Goal: Information Seeking & Learning: Find specific fact

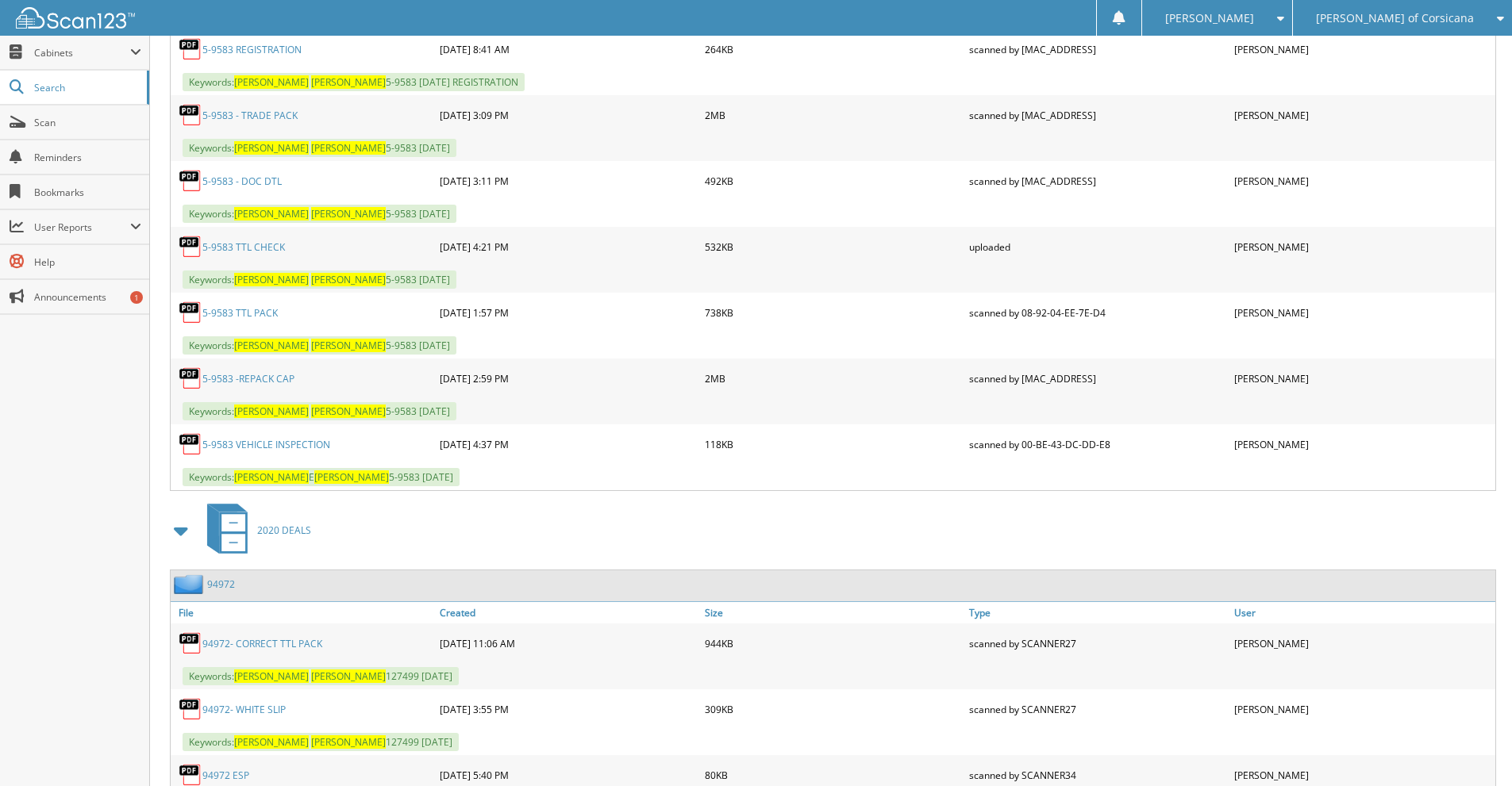
scroll to position [688, 0]
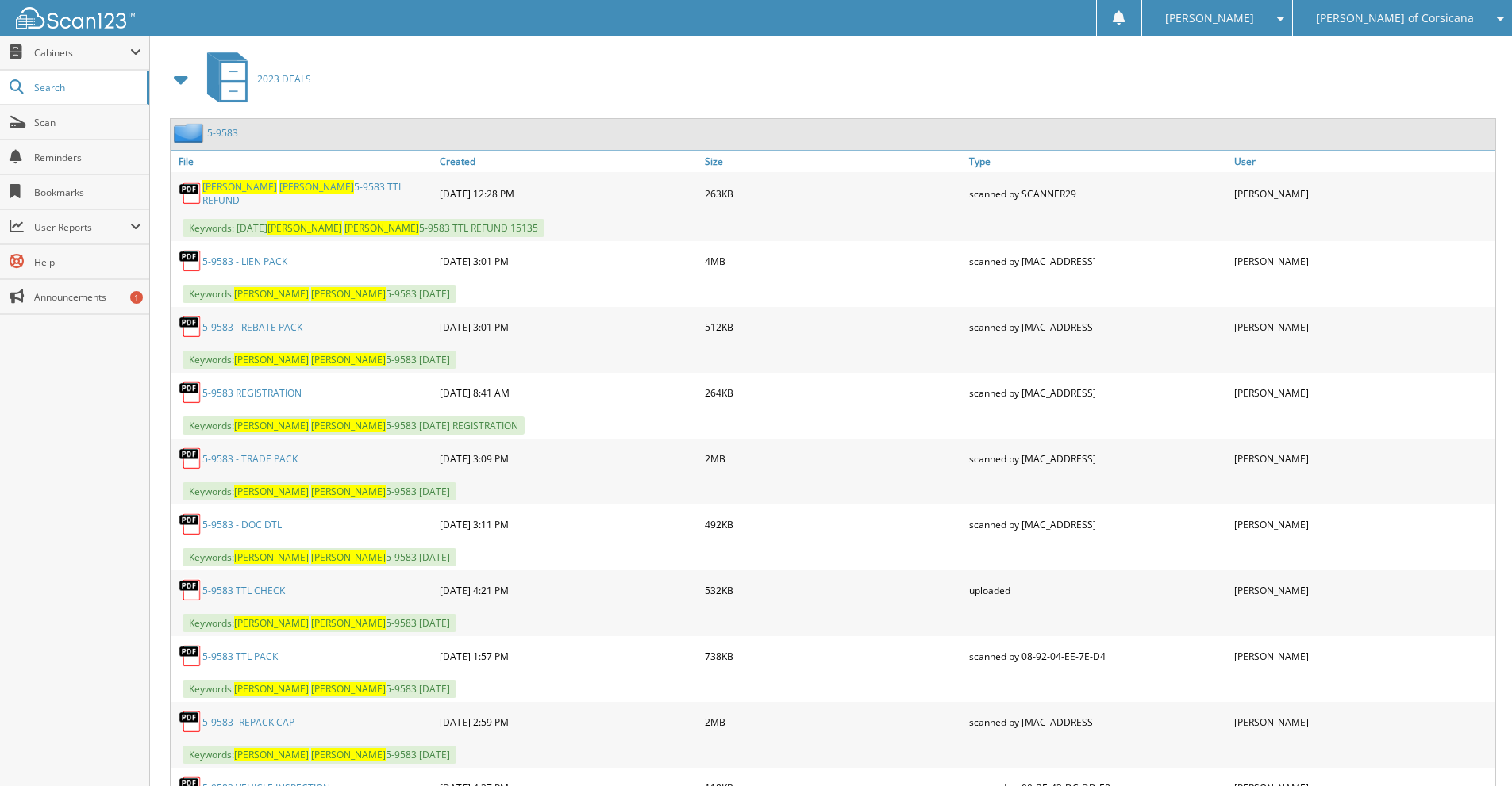
click at [275, 723] on link "5-9583 -REPACK CAP" at bounding box center [248, 723] width 92 height 14
click at [1419, 14] on span "[PERSON_NAME] of Corsicana" at bounding box center [1394, 18] width 158 height 10
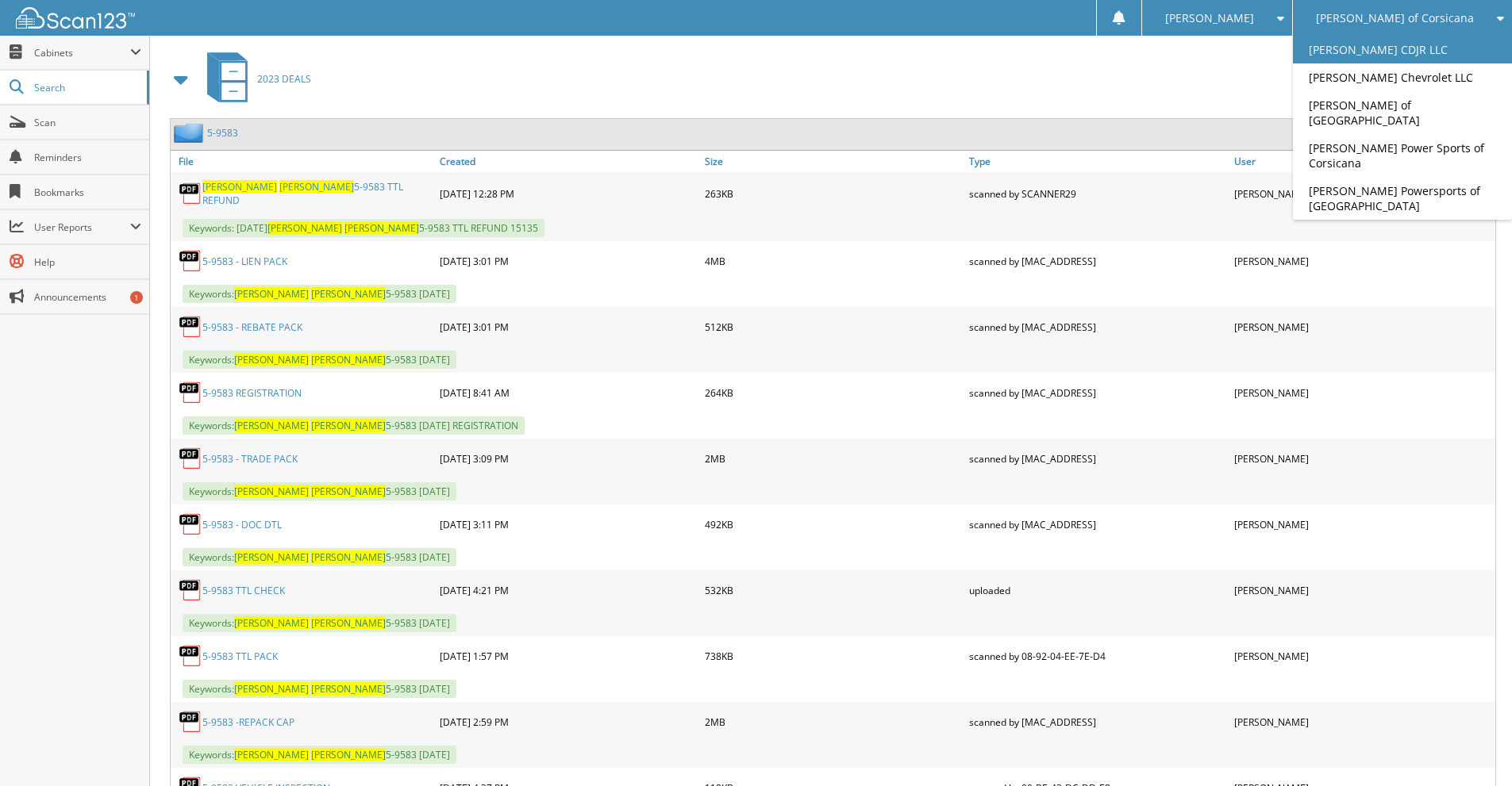
click at [1418, 43] on link "[PERSON_NAME] CDJR LLC" at bounding box center [1401, 50] width 219 height 28
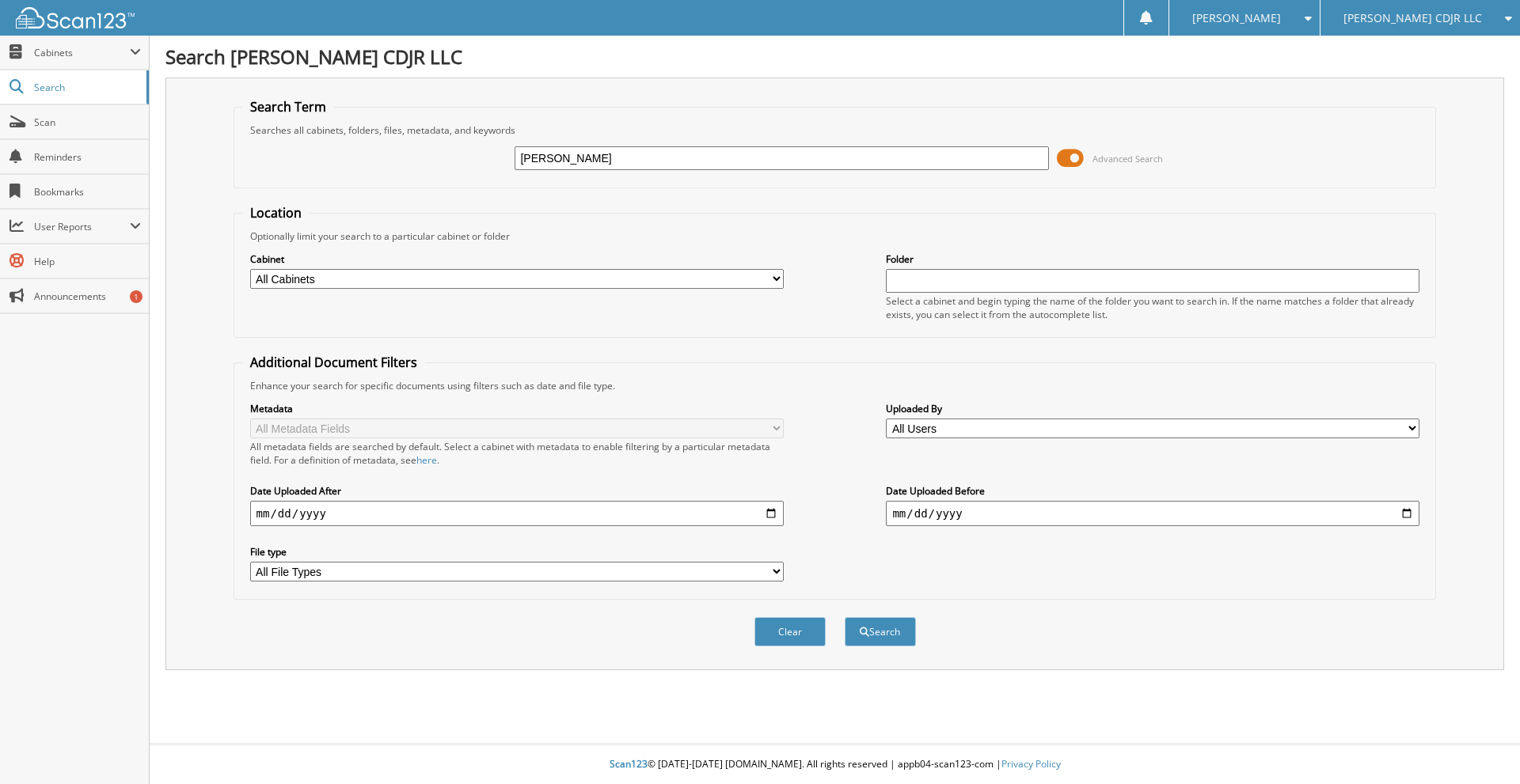
type input "[PERSON_NAME]"
click at [844, 617] on button "Search" at bounding box center [879, 632] width 71 height 29
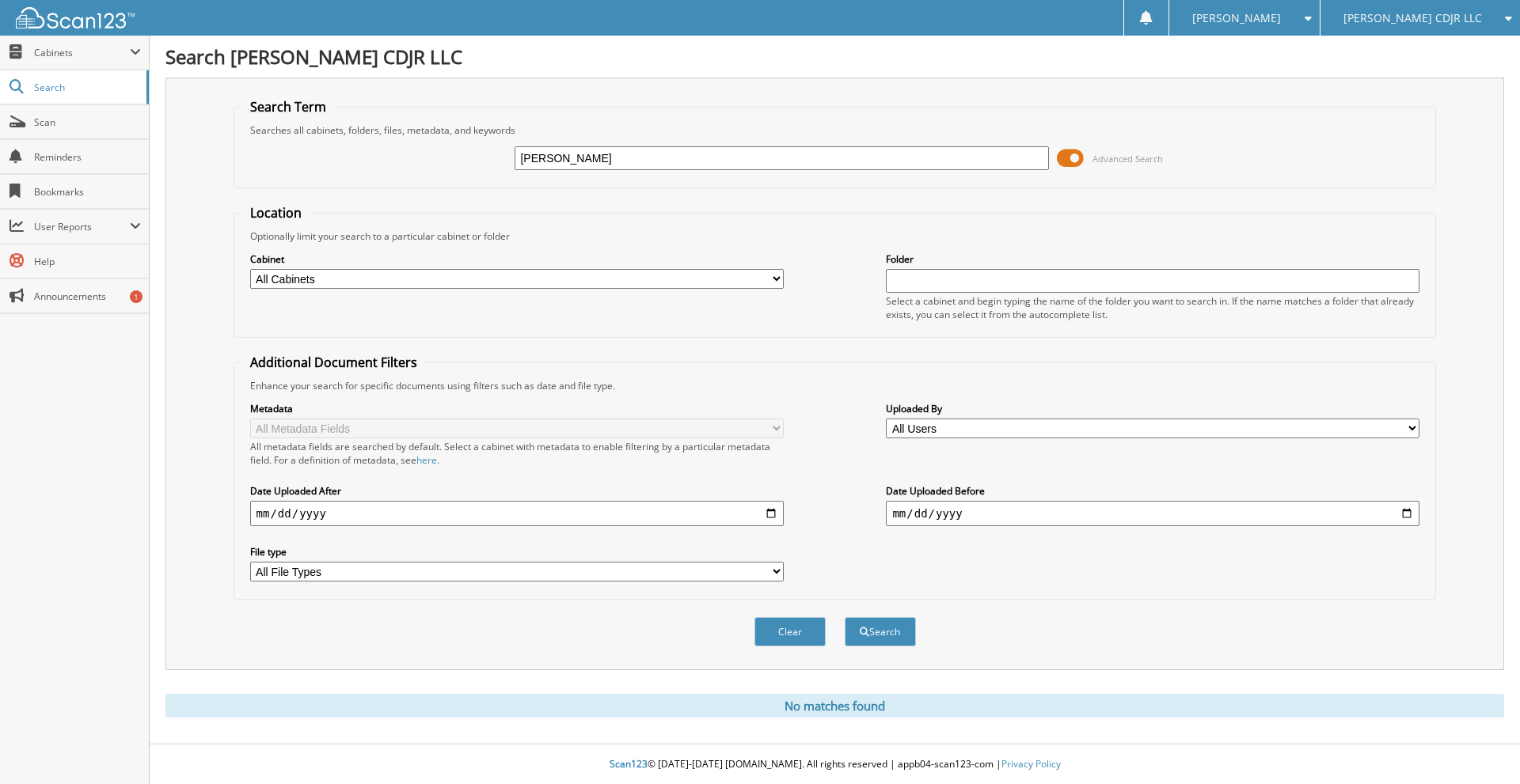
click at [616, 158] on input "AMAIRANY CASTENEDA" at bounding box center [781, 158] width 533 height 23
type input "AMAIRANY CASTANEDA"
click at [844, 617] on button "Search" at bounding box center [879, 632] width 71 height 29
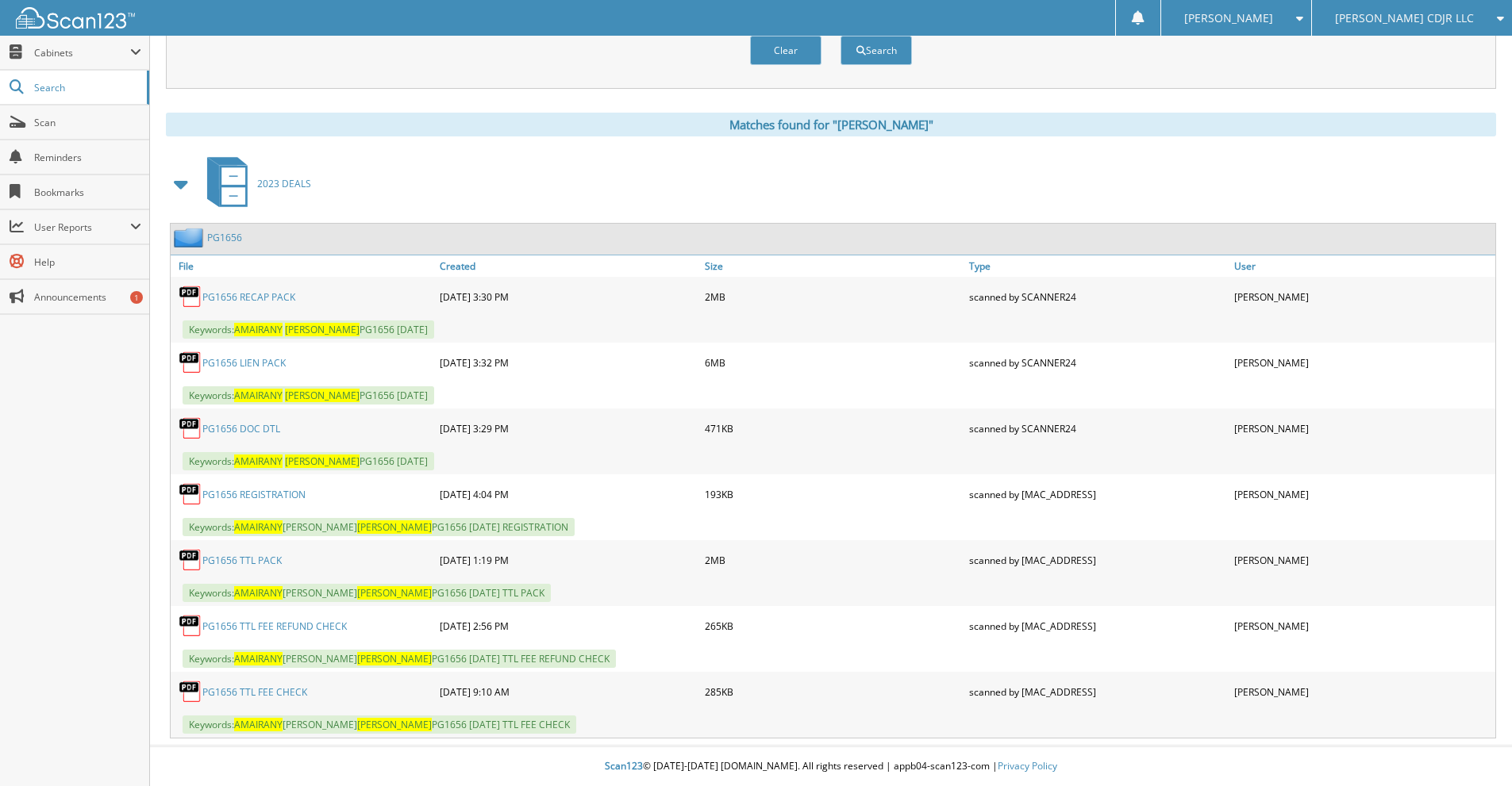
click at [259, 297] on link "PG1656 RECAP PACK" at bounding box center [249, 297] width 93 height 14
click at [277, 296] on link "PG1656 RECAP PACK" at bounding box center [249, 297] width 93 height 14
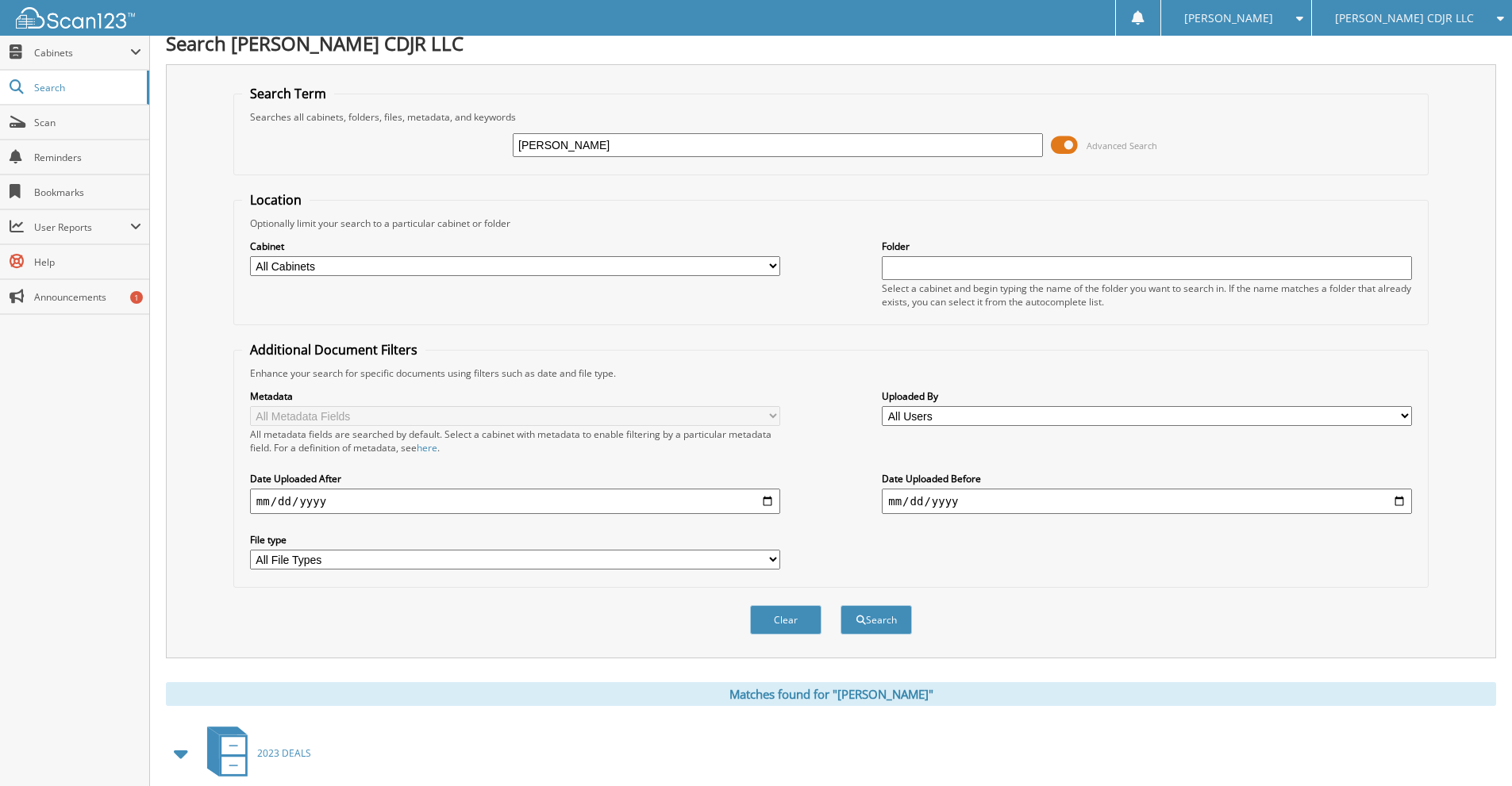
scroll to position [0, 0]
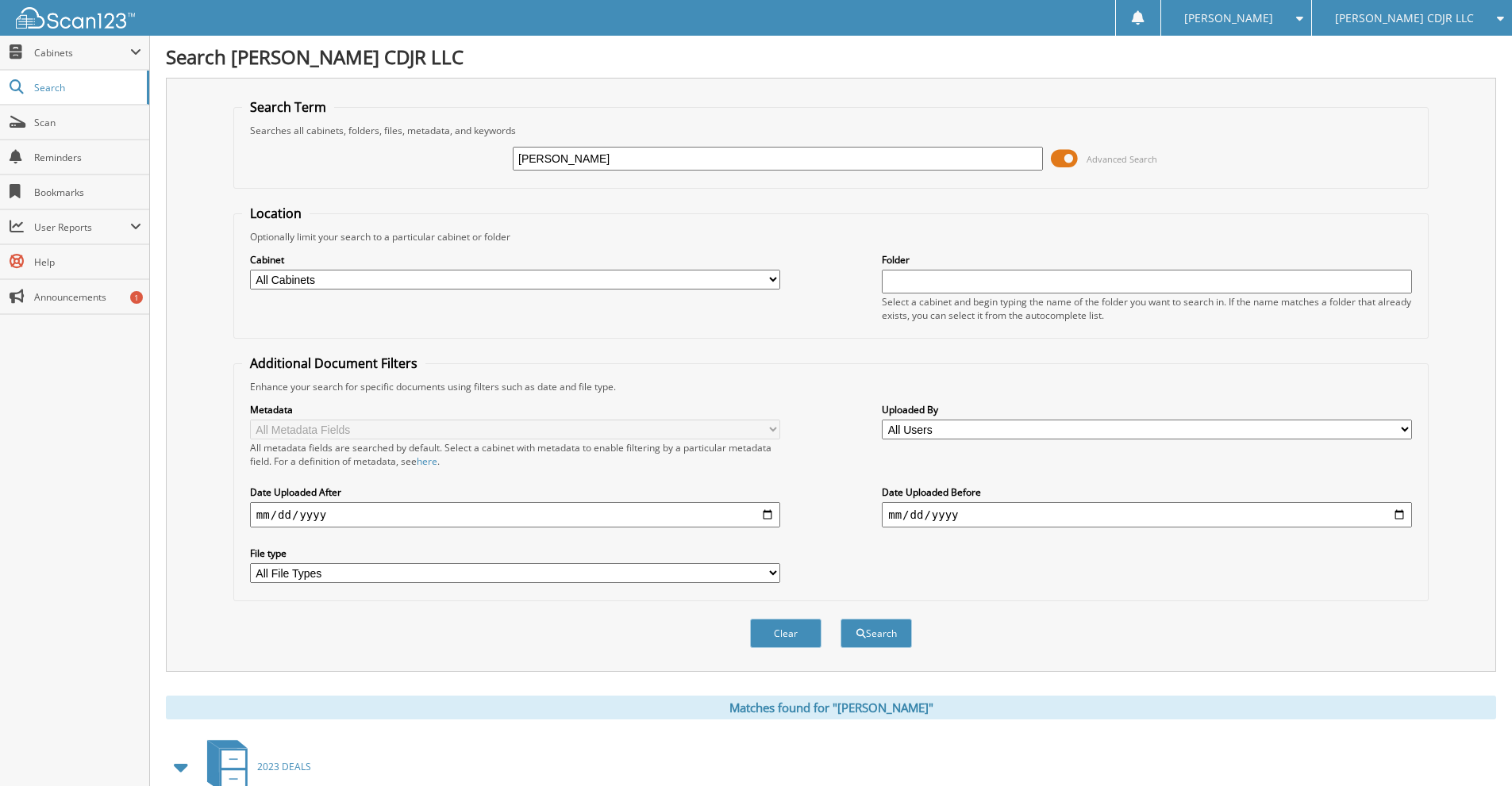
click at [1442, 23] on span "[PERSON_NAME] CDJR LLC" at bounding box center [1404, 18] width 139 height 10
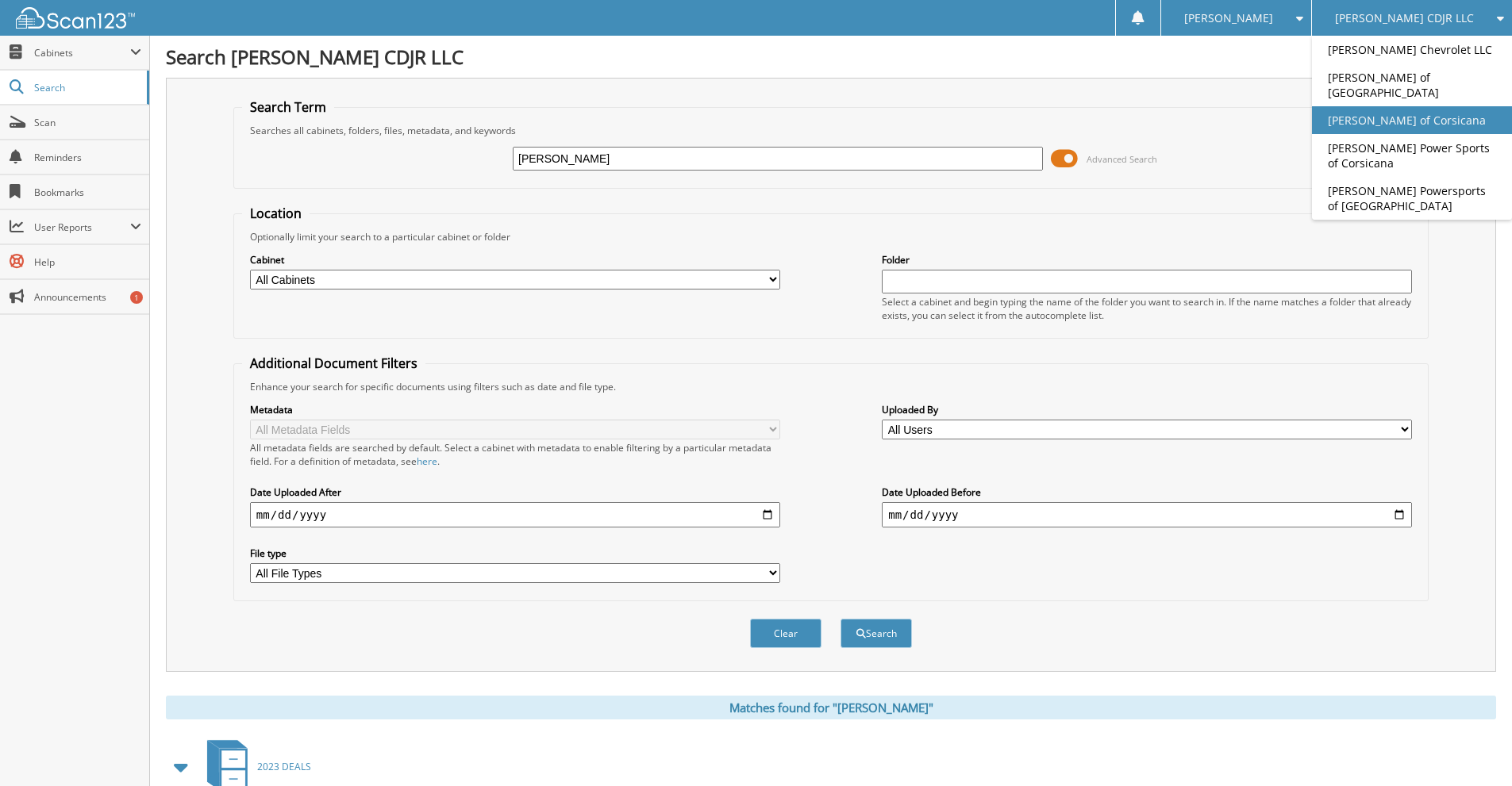
click at [1404, 108] on link "[PERSON_NAME] of Corsicana" at bounding box center [1412, 120] width 200 height 28
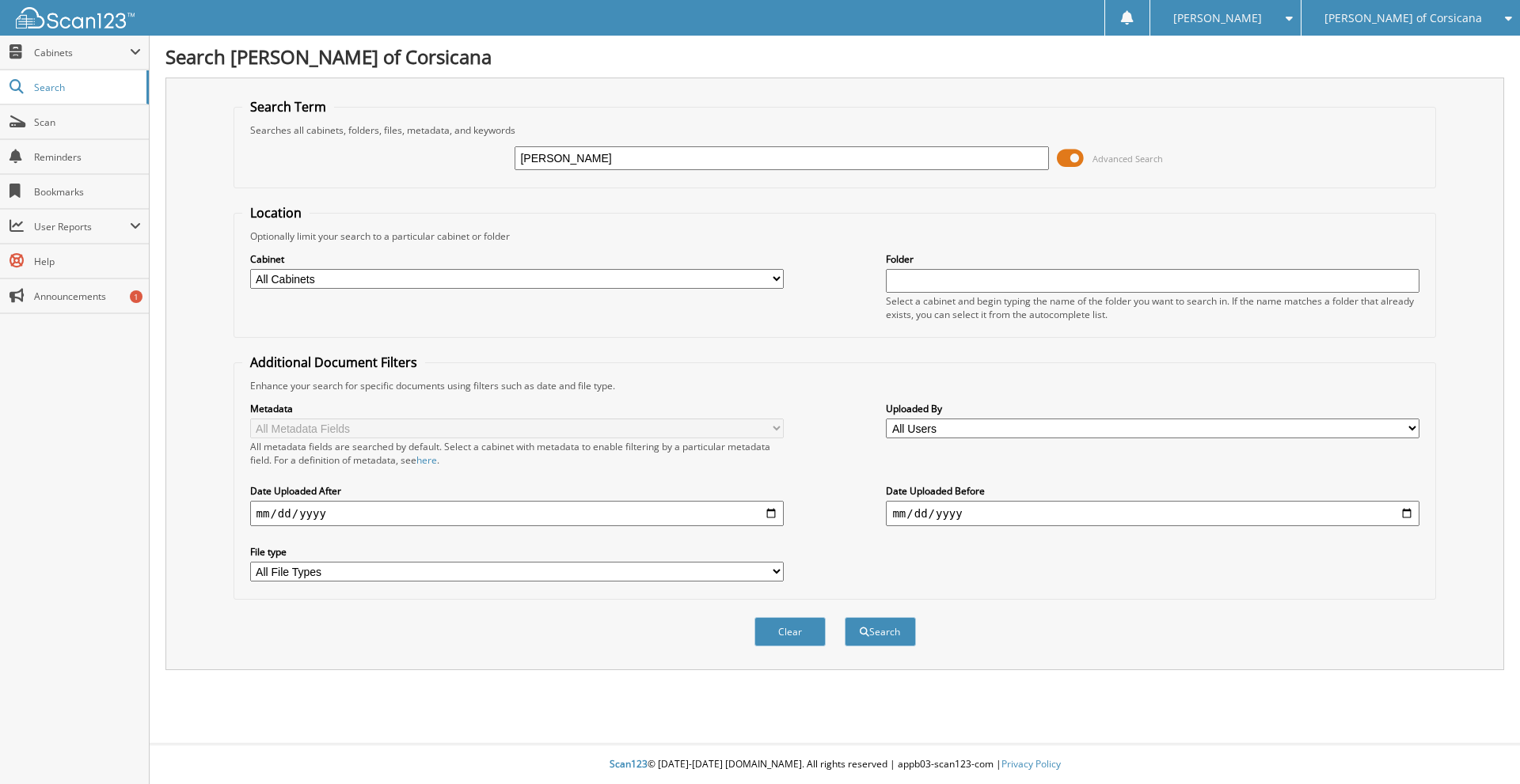
type input "[PERSON_NAME]"
click at [844, 617] on button "Search" at bounding box center [879, 632] width 71 height 29
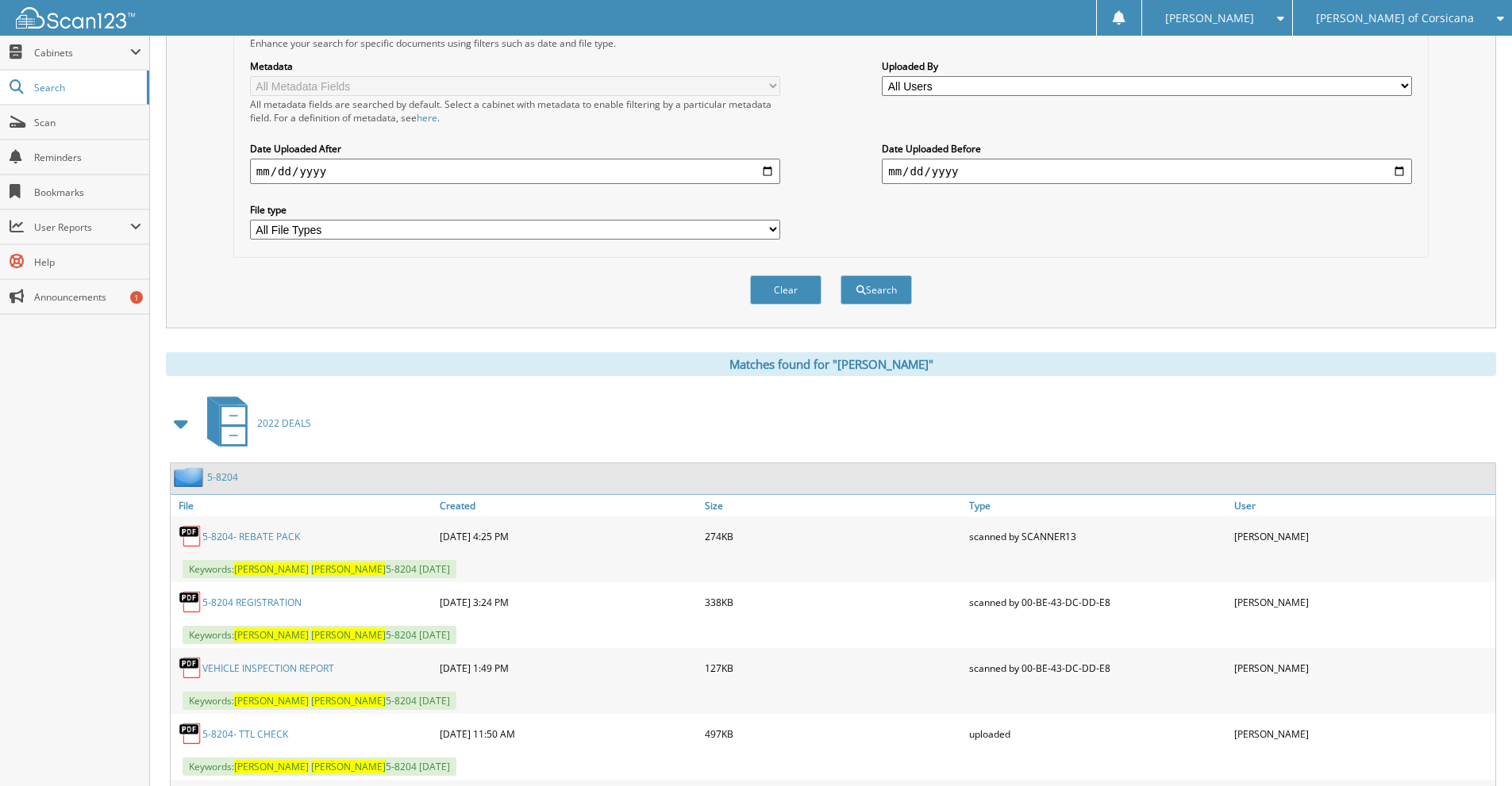
scroll to position [688, 0]
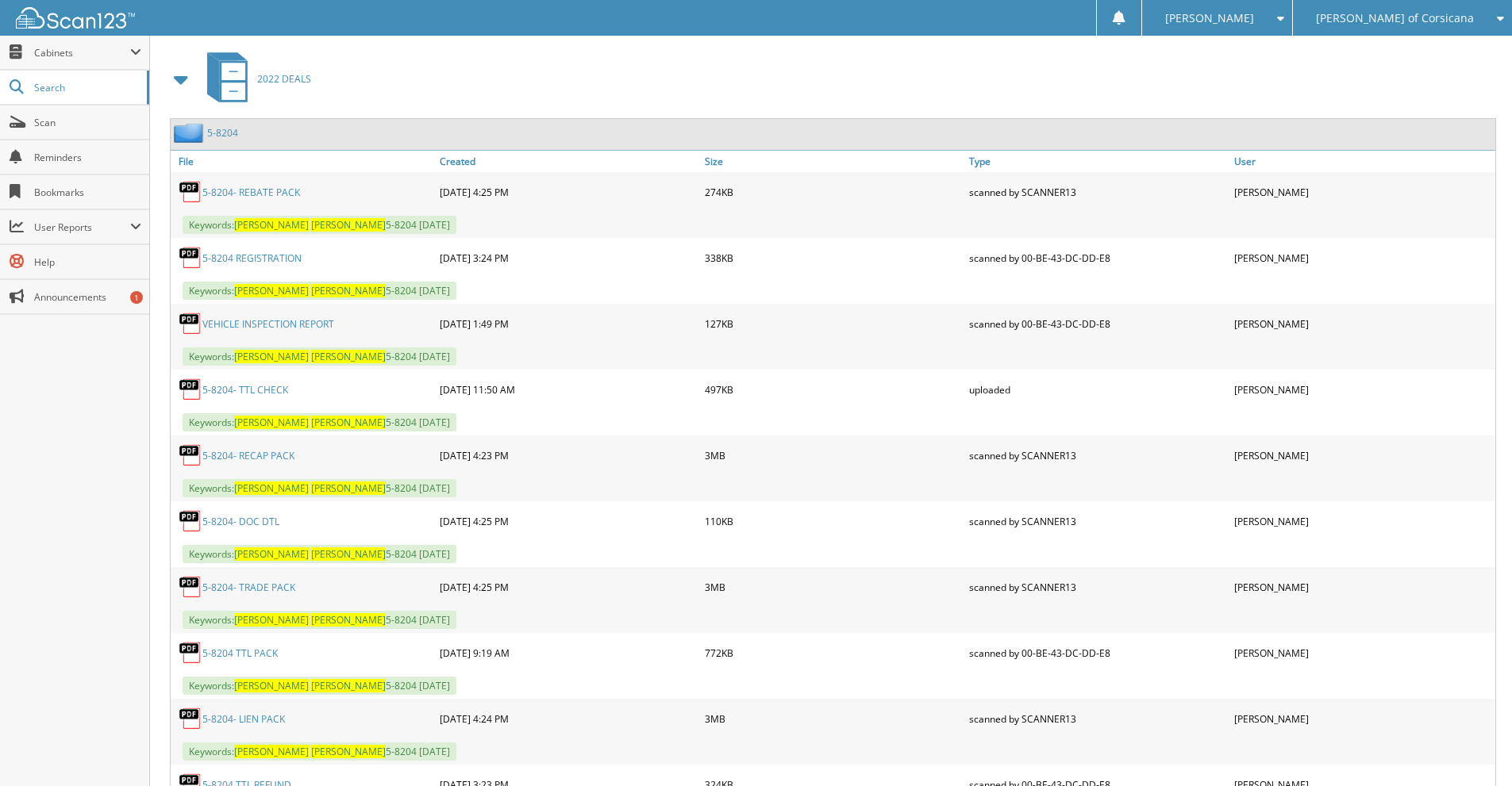
click at [256, 459] on link "5-8204- RECAP PACK" at bounding box center [248, 456] width 92 height 14
click at [1458, 15] on span "[PERSON_NAME] of Corsicana" at bounding box center [1394, 18] width 158 height 10
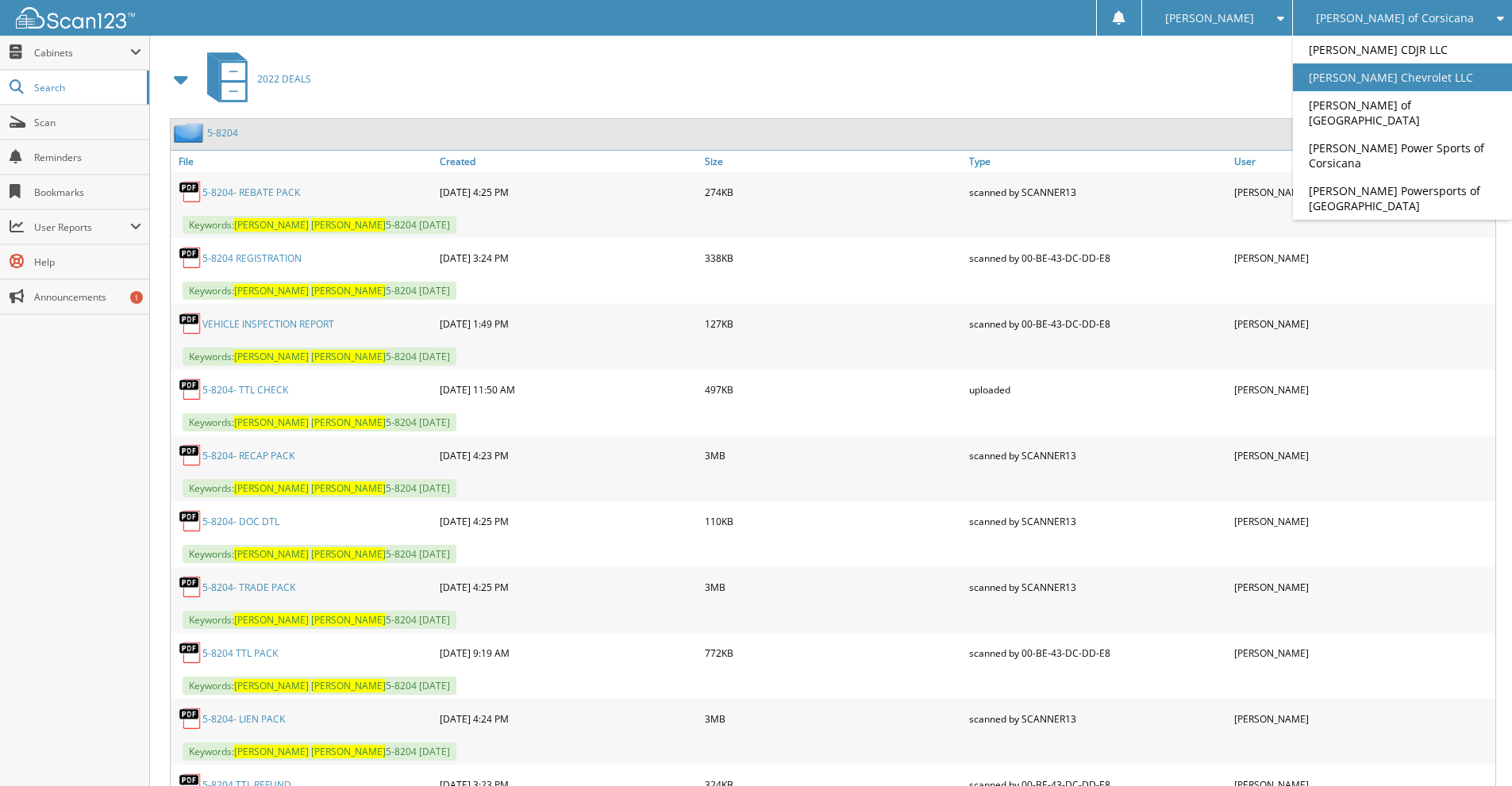
click at [1404, 77] on link "[PERSON_NAME] Chevrolet LLC" at bounding box center [1401, 77] width 219 height 28
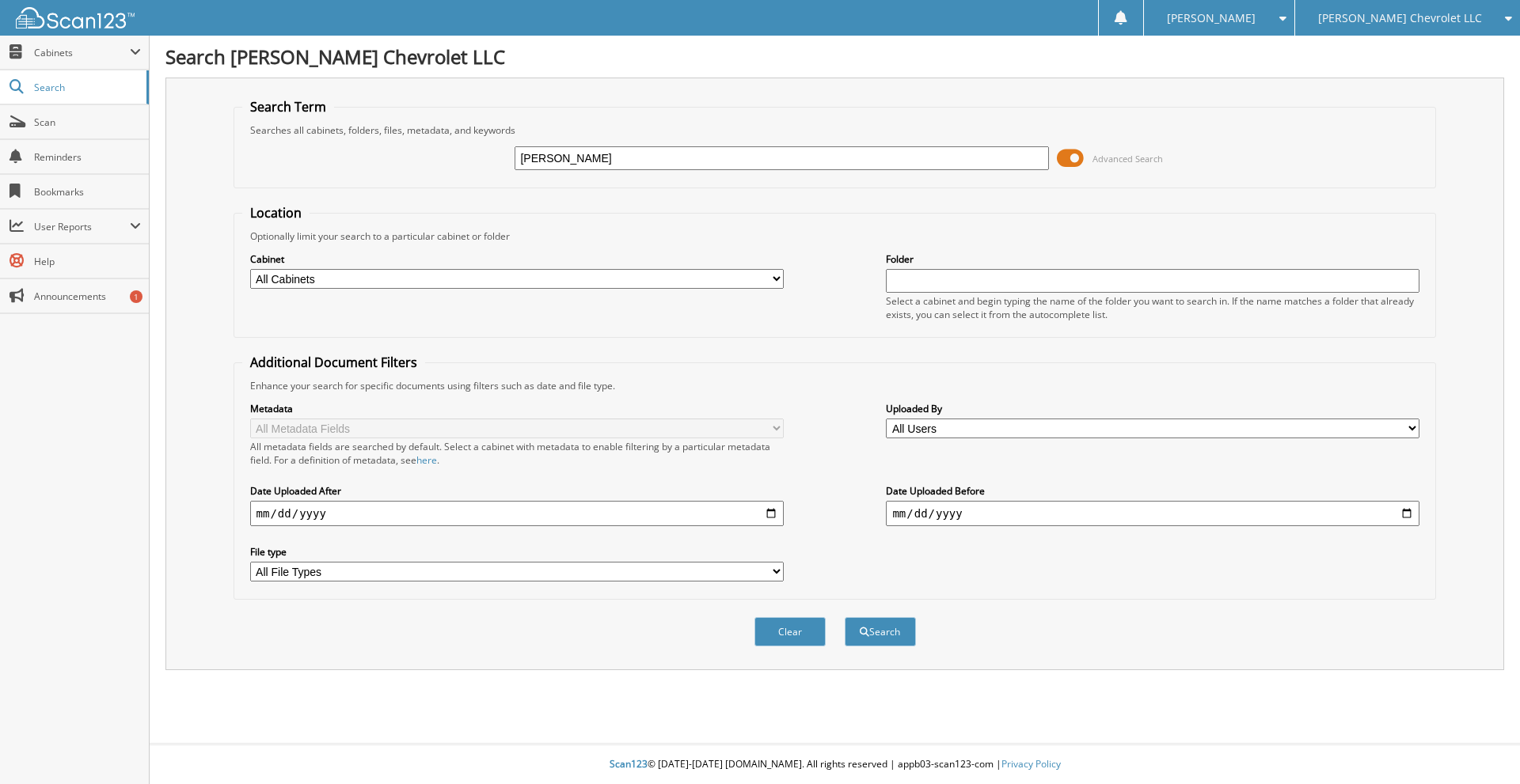
type input "[PERSON_NAME]"
click at [844, 617] on button "Search" at bounding box center [879, 632] width 71 height 29
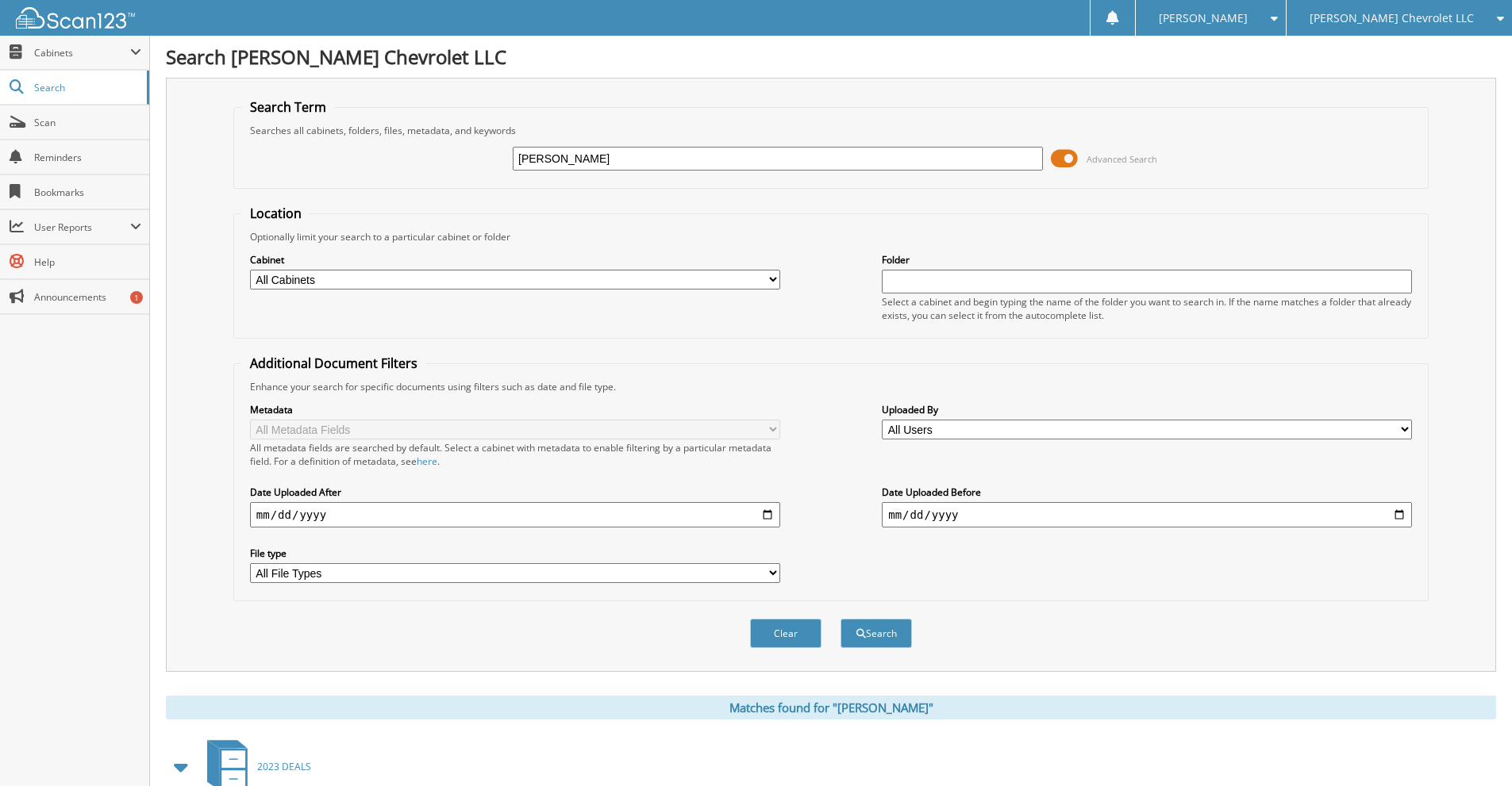
scroll to position [344, 0]
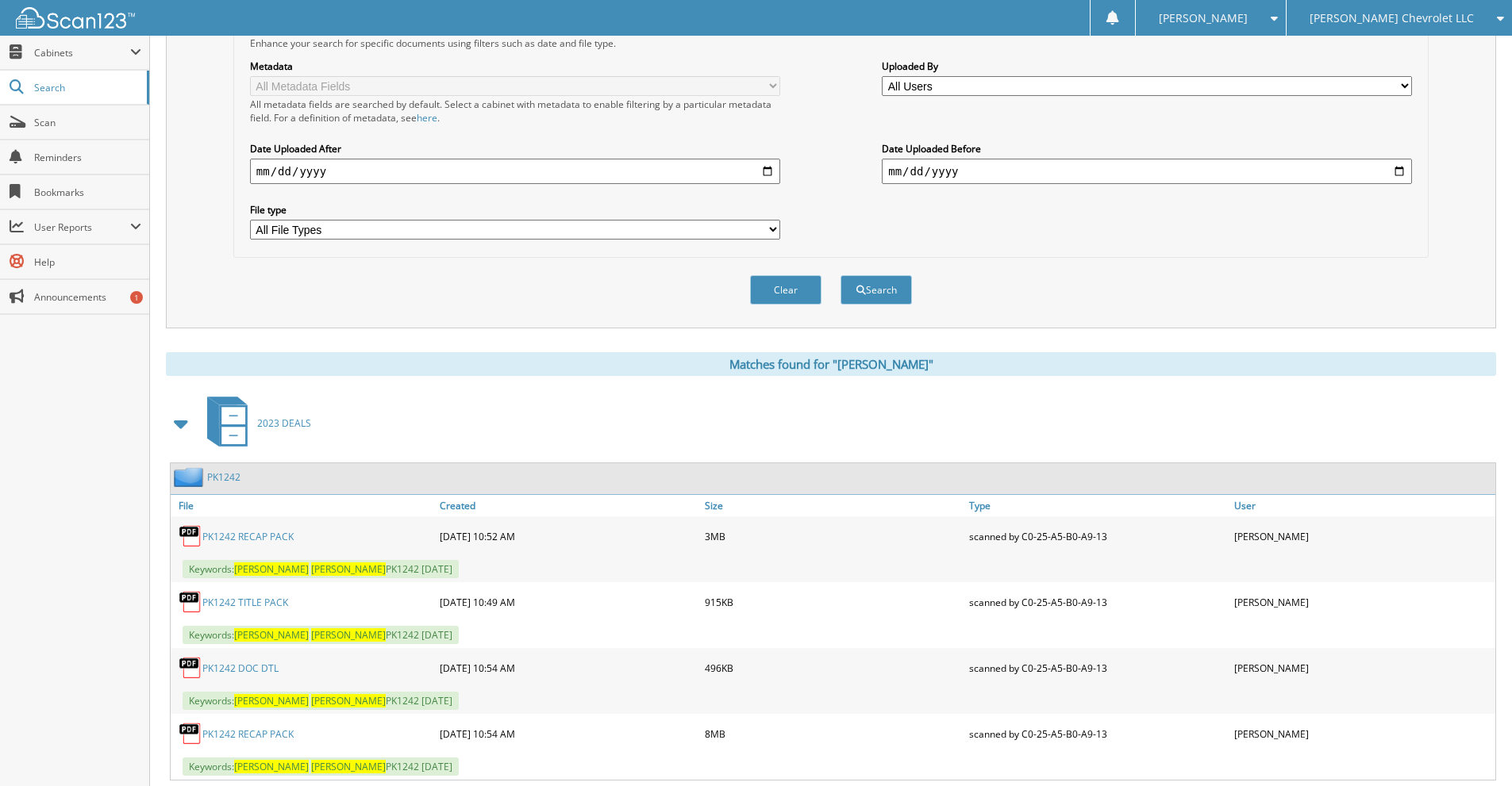
click at [253, 537] on link "PK1242 RECAP PACK" at bounding box center [248, 537] width 91 height 14
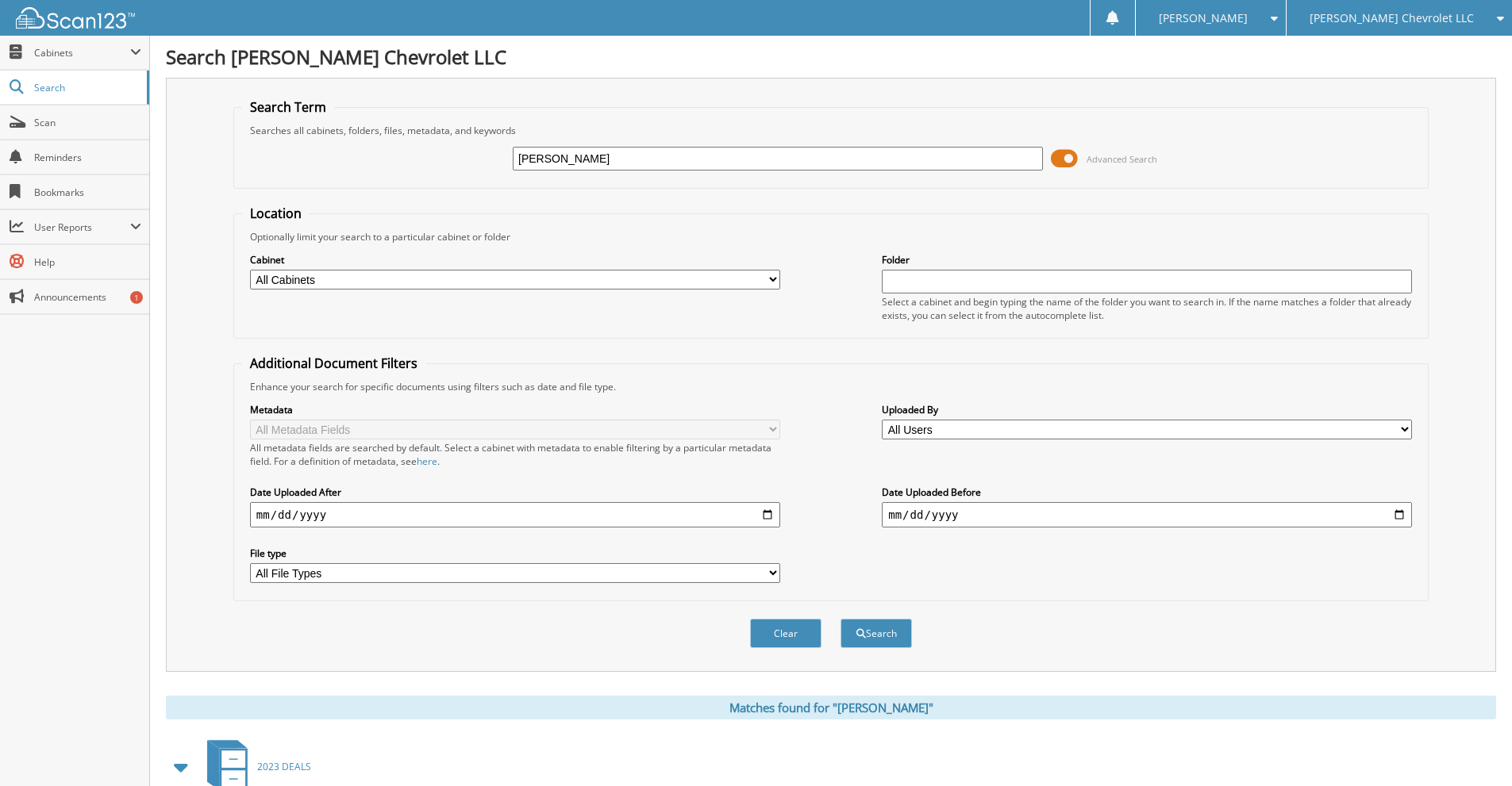
click at [1430, 26] on div "[PERSON_NAME] Chevrolet LLC" at bounding box center [1399, 17] width 210 height 36
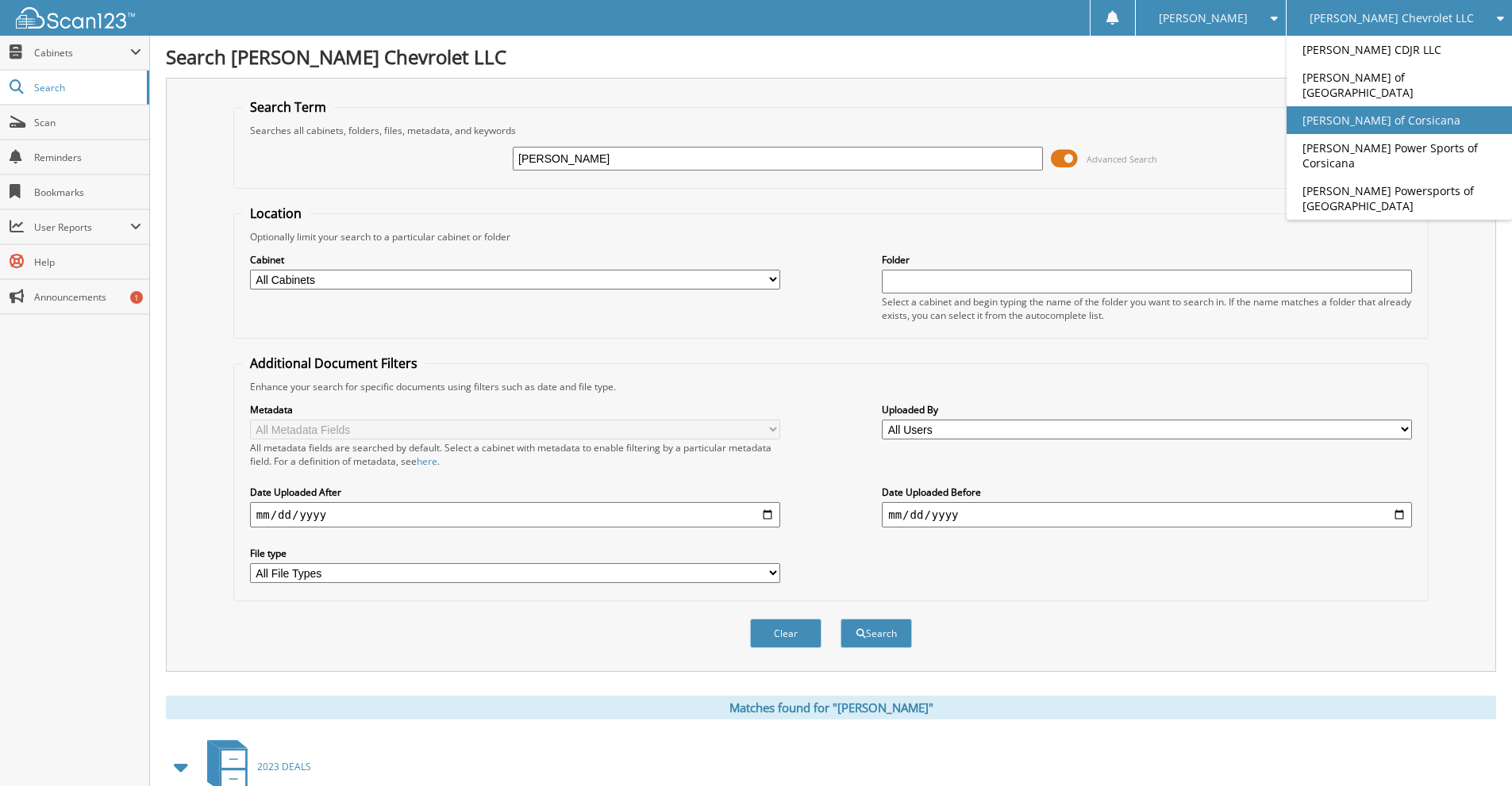
click at [1414, 106] on link "[PERSON_NAME] of Corsicana" at bounding box center [1399, 120] width 225 height 28
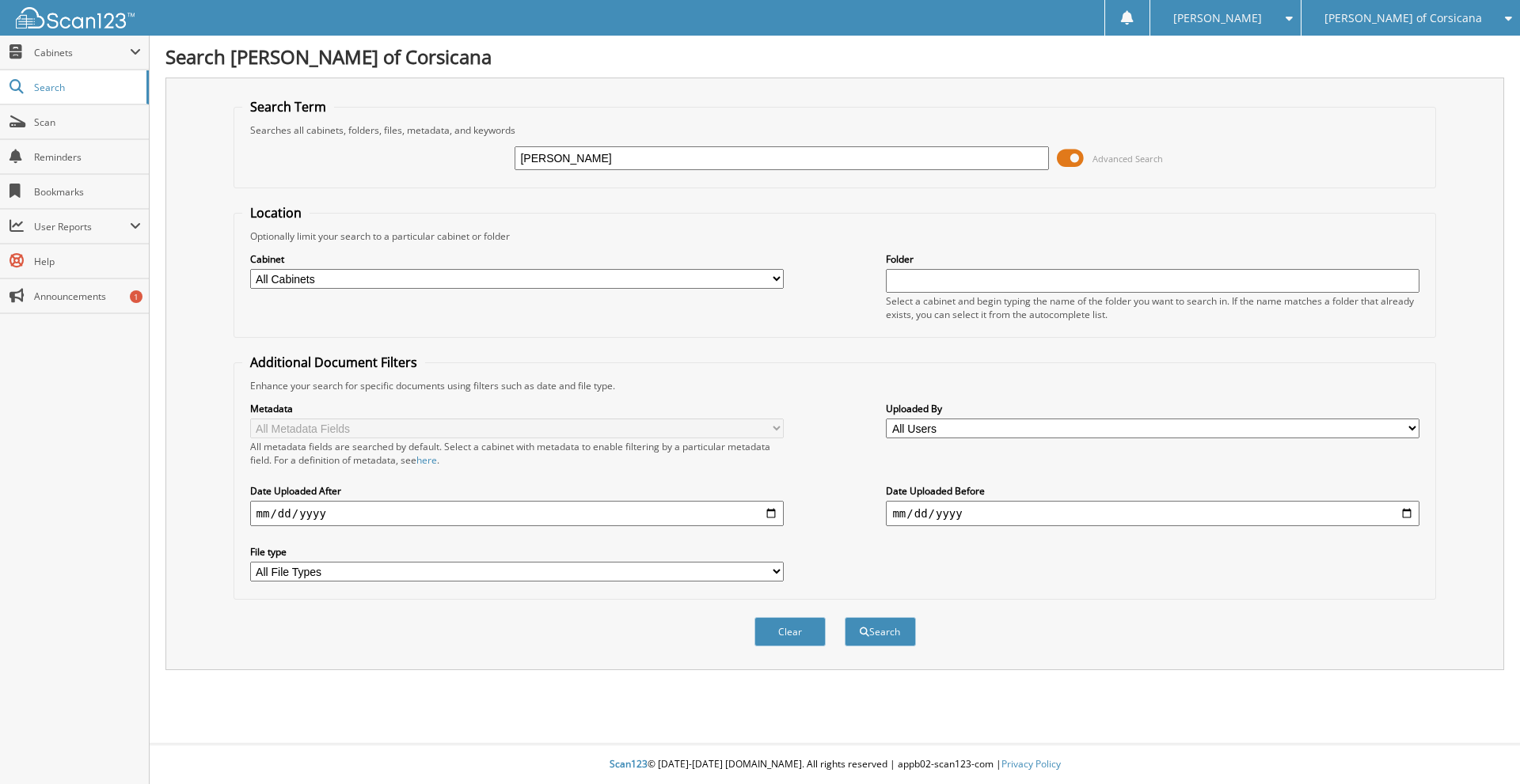
type input "[PERSON_NAME]"
click at [844, 617] on button "Search" at bounding box center [879, 632] width 71 height 29
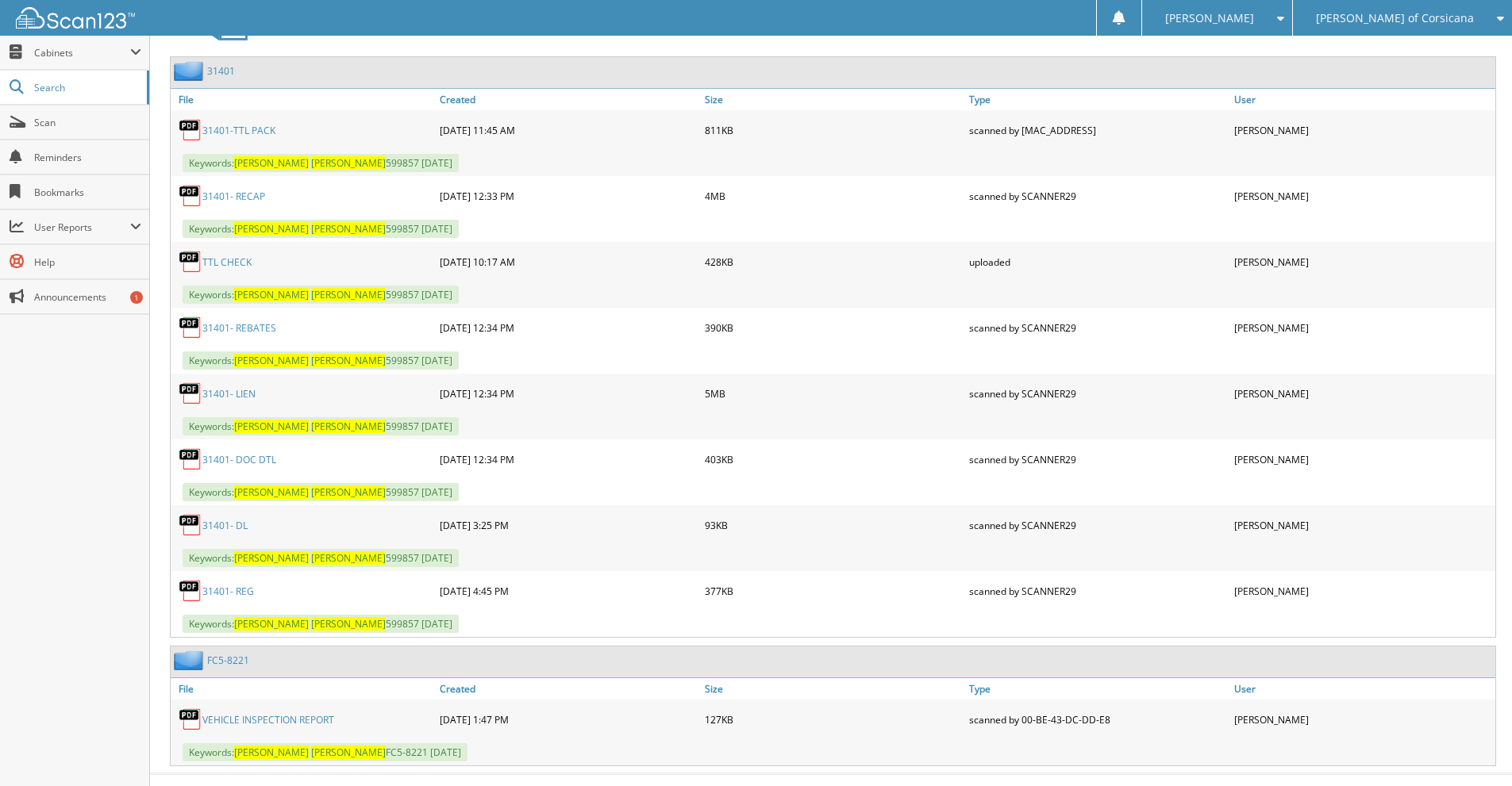
scroll to position [778, 0]
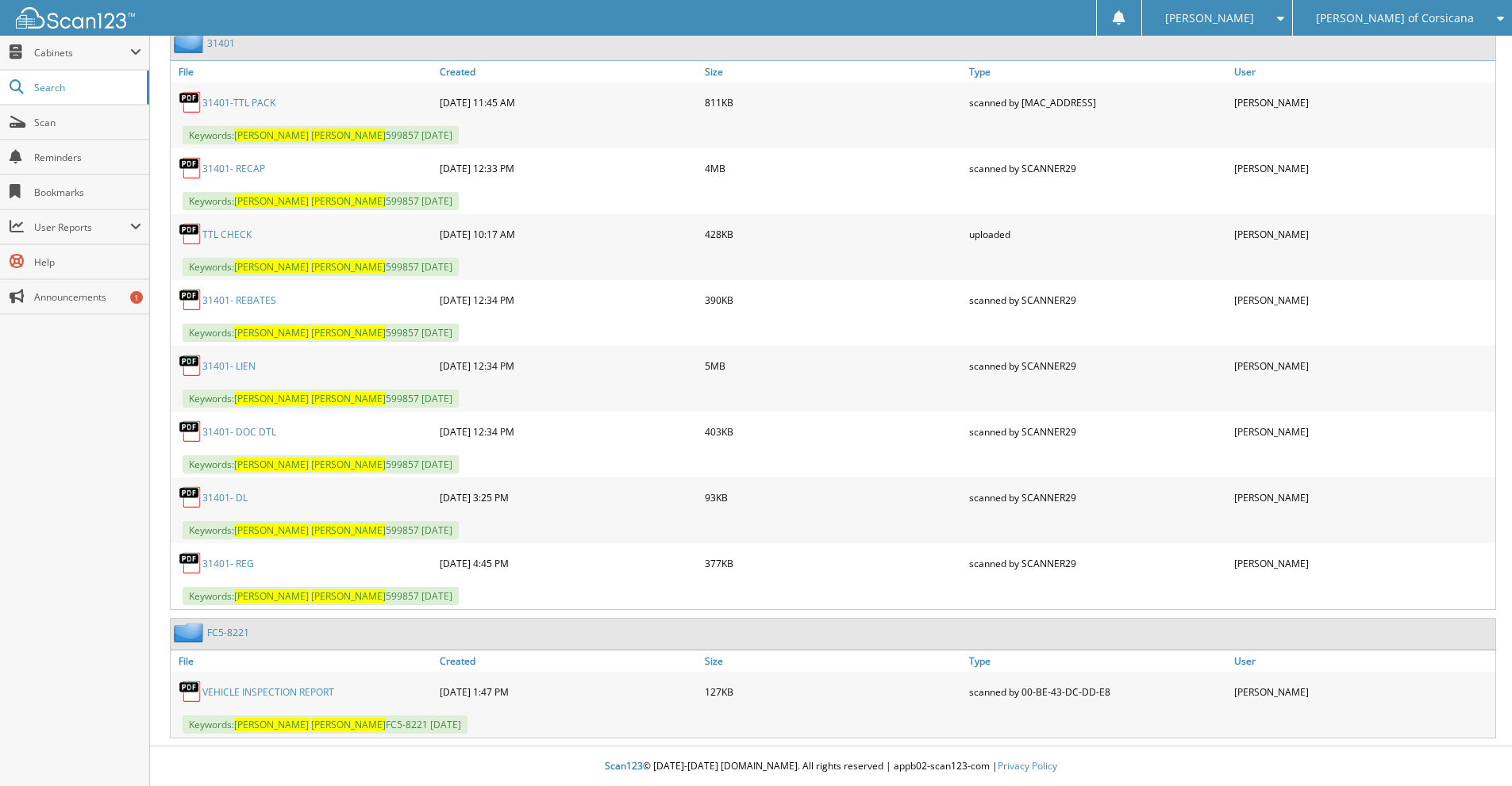
click at [256, 166] on link "31401- RECAP" at bounding box center [233, 169] width 63 height 14
